Goal: Information Seeking & Learning: Learn about a topic

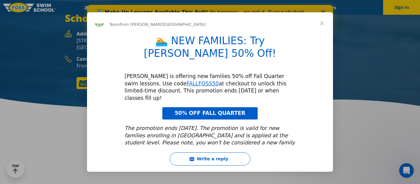
click at [320, 22] on span "Close" at bounding box center [322, 23] width 22 height 22
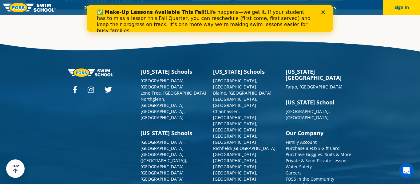
scroll to position [2224, 0]
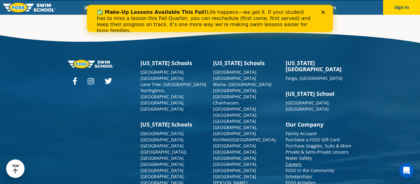
click at [294, 161] on link "Careers" at bounding box center [293, 164] width 16 height 6
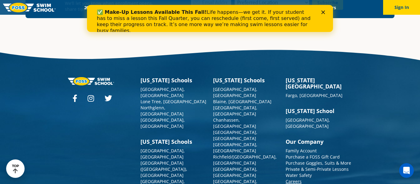
scroll to position [2232, 0]
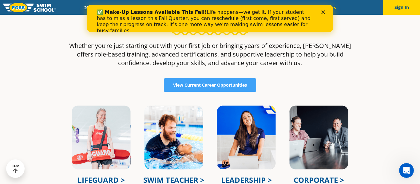
scroll to position [151, 0]
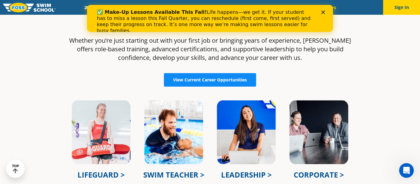
click at [191, 81] on span "View Current Career Opportunities" at bounding box center [210, 80] width 74 height 4
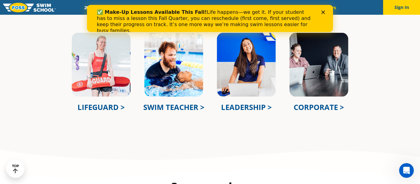
scroll to position [228, 0]
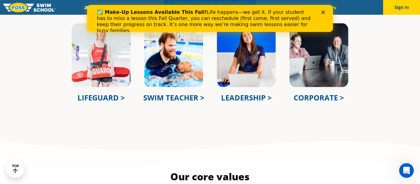
click at [190, 99] on link "SWIM TEACHER >" at bounding box center [173, 97] width 61 height 10
